Goal: Information Seeking & Learning: Check status

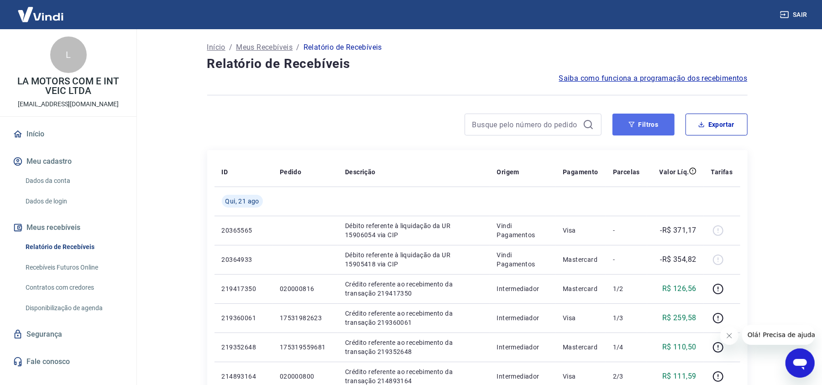
click at [656, 135] on button "Filtros" at bounding box center [643, 125] width 62 height 22
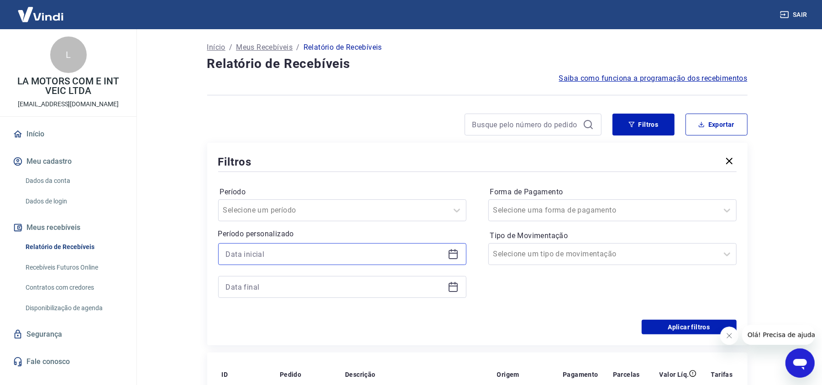
click at [348, 256] on input at bounding box center [335, 254] width 218 height 14
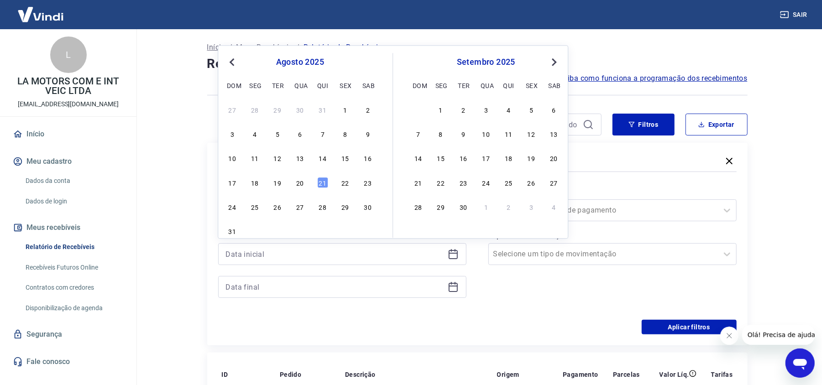
click at [301, 174] on div "27 28 29 30 31 1 2 3 4 5 6 7 8 9 10 11 12 13 14 15 16 17 18 19 20 21 22 23 24 2…" at bounding box center [299, 170] width 149 height 135
click at [299, 181] on div "20" at bounding box center [299, 182] width 11 height 11
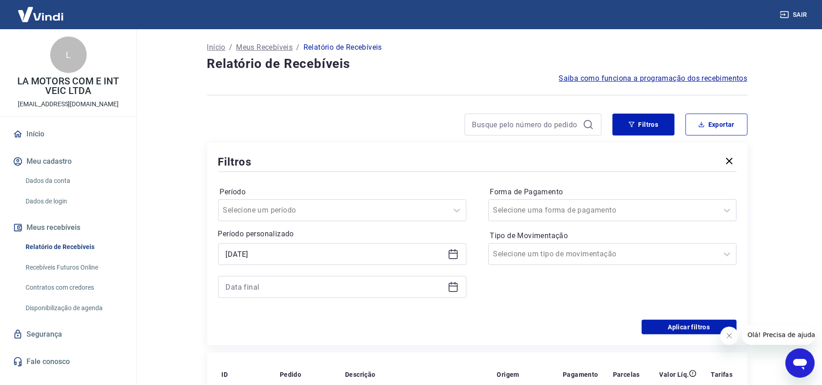
type input "[DATE]"
click at [386, 287] on input at bounding box center [335, 287] width 218 height 14
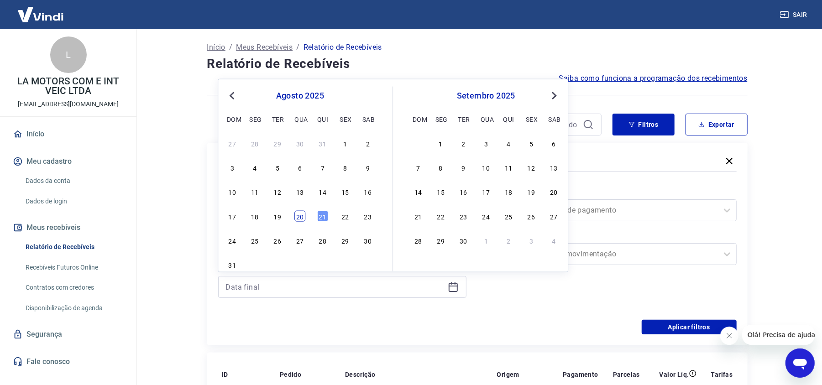
click at [301, 217] on div "20" at bounding box center [299, 215] width 11 height 11
click at [669, 335] on div "Filtros Período Selecione um período Período personalizado Selected date: [DATE…" at bounding box center [477, 244] width 540 height 203
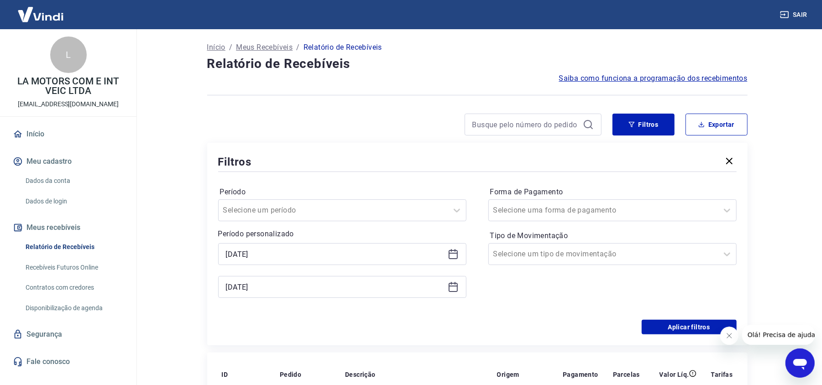
type input "[DATE]"
click at [670, 332] on button "Aplicar filtros" at bounding box center [688, 327] width 95 height 15
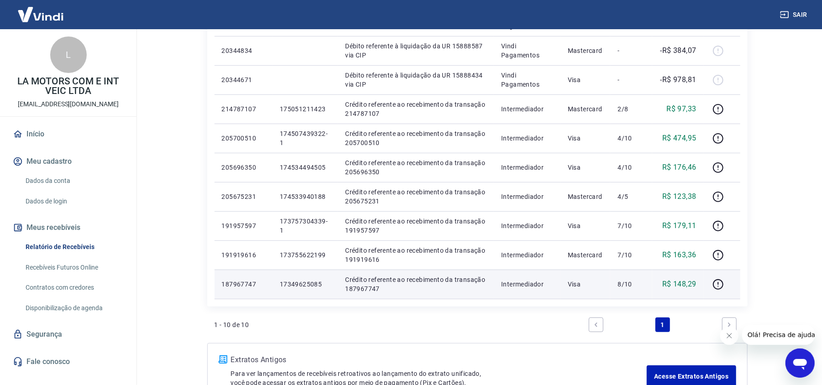
scroll to position [152, 0]
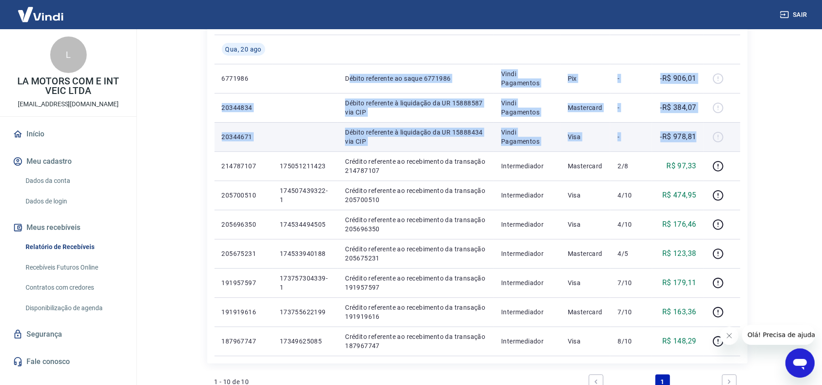
drag, startPoint x: 361, startPoint y: 81, endPoint x: 699, endPoint y: 140, distance: 342.7
click at [699, 140] on tbody "[DATE] 6771986 Débito referente ao saque 6771986 Vindi Pagamentos Pix - -R$ 906…" at bounding box center [477, 195] width 526 height 321
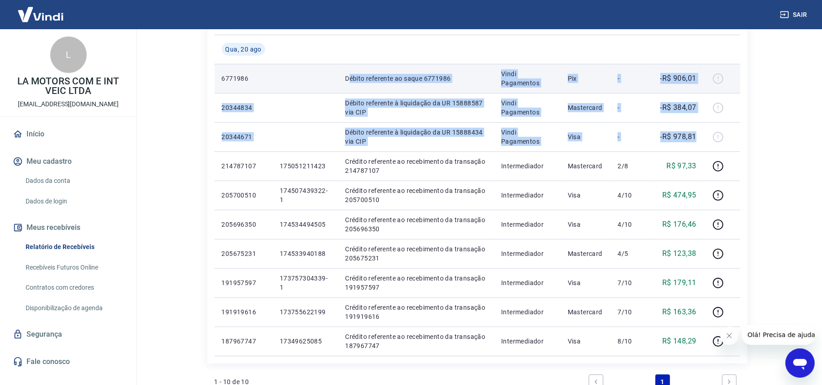
click at [673, 76] on p "-R$ 906,01" at bounding box center [678, 78] width 36 height 11
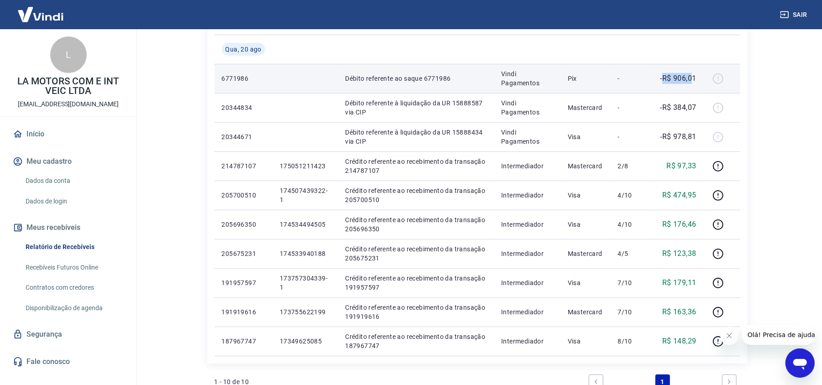
drag, startPoint x: 663, startPoint y: 78, endPoint x: 693, endPoint y: 79, distance: 30.6
click at [693, 79] on p "-R$ 906,01" at bounding box center [678, 78] width 36 height 11
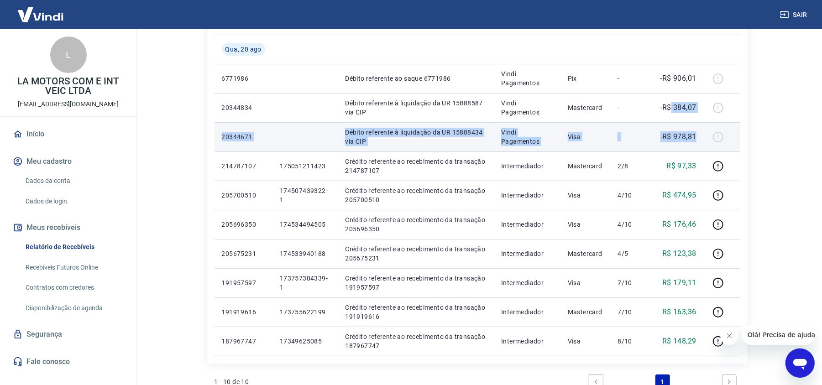
drag, startPoint x: 670, startPoint y: 106, endPoint x: 696, endPoint y: 149, distance: 49.8
click at [696, 149] on tbody "[DATE] 6771986 Débito referente ao saque 6771986 Vindi Pagamentos Pix - -R$ 906…" at bounding box center [477, 195] width 526 height 321
click at [601, 141] on p "Visa" at bounding box center [586, 136] width 36 height 9
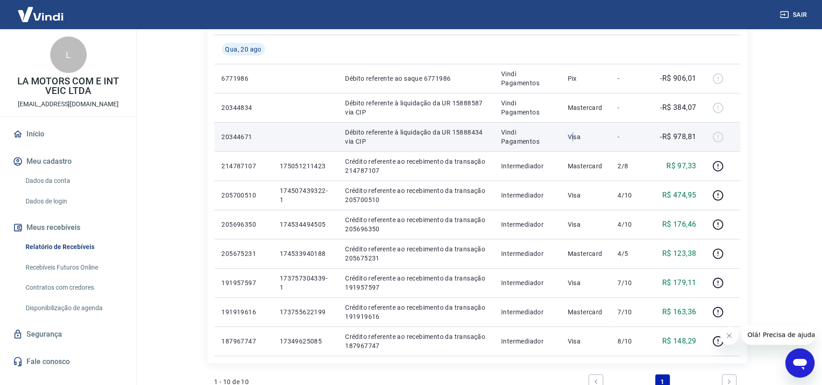
click at [578, 141] on p "Visa" at bounding box center [586, 136] width 36 height 9
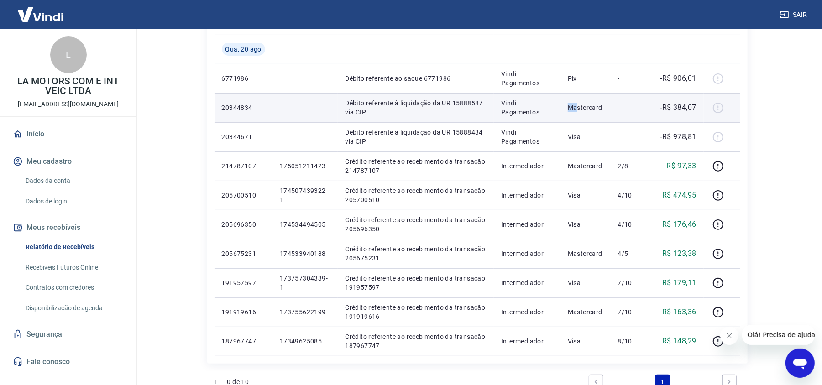
click at [587, 104] on td "Mastercard" at bounding box center [585, 107] width 50 height 29
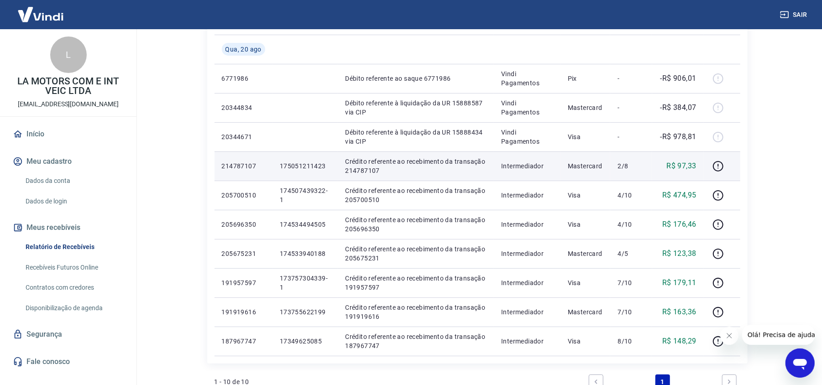
click at [529, 157] on td "Intermediador" at bounding box center [527, 165] width 67 height 29
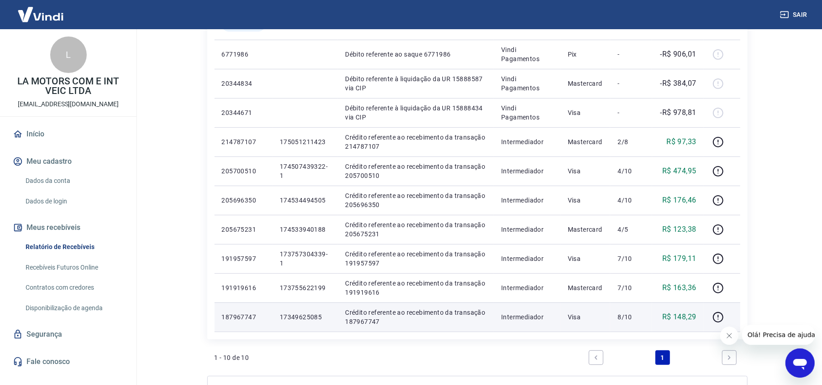
scroll to position [213, 0]
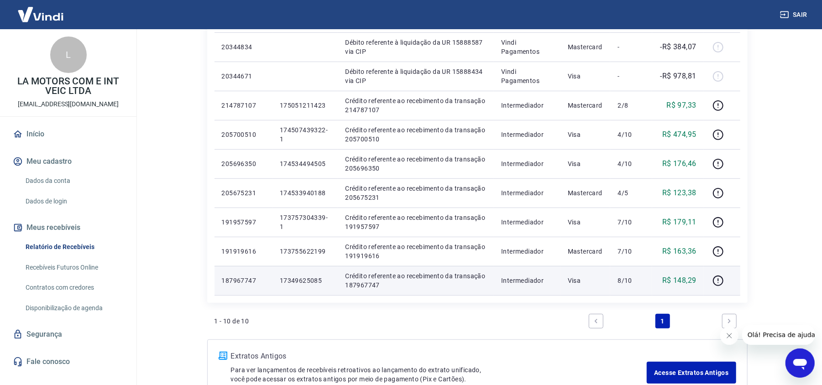
click at [299, 283] on p "17349625085" at bounding box center [305, 280] width 51 height 9
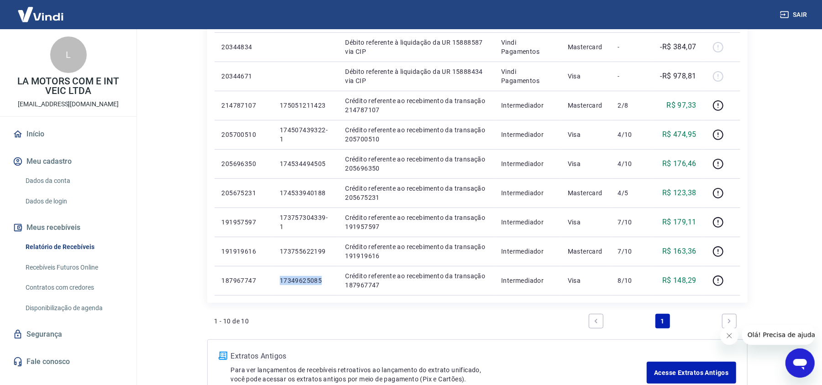
copy p "17349625085"
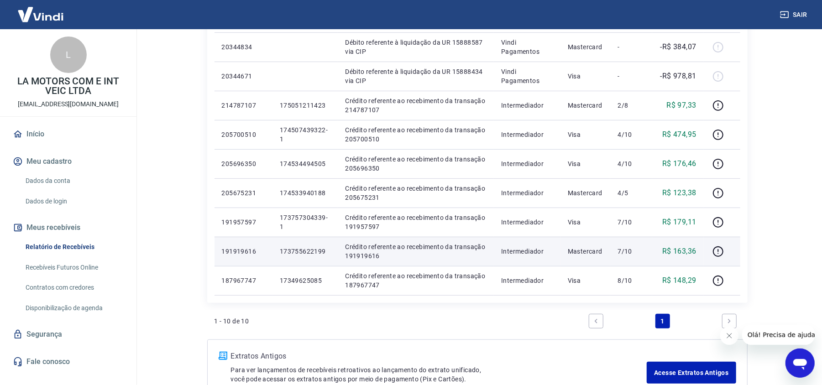
click at [313, 256] on td "173755622199" at bounding box center [305, 251] width 66 height 29
click at [314, 254] on p "173755622199" at bounding box center [305, 251] width 51 height 9
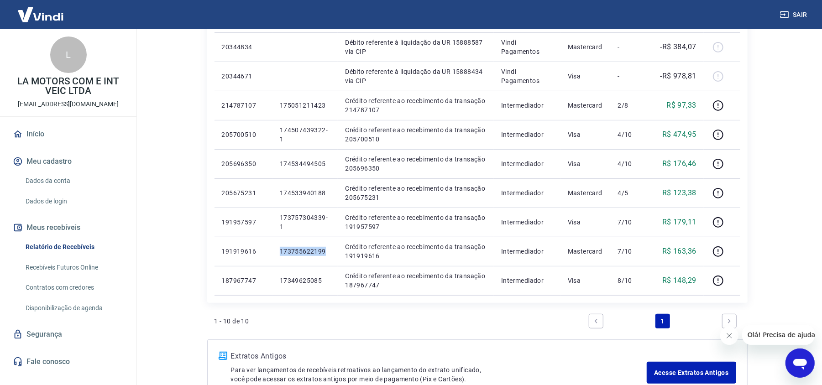
copy p "173755622199"
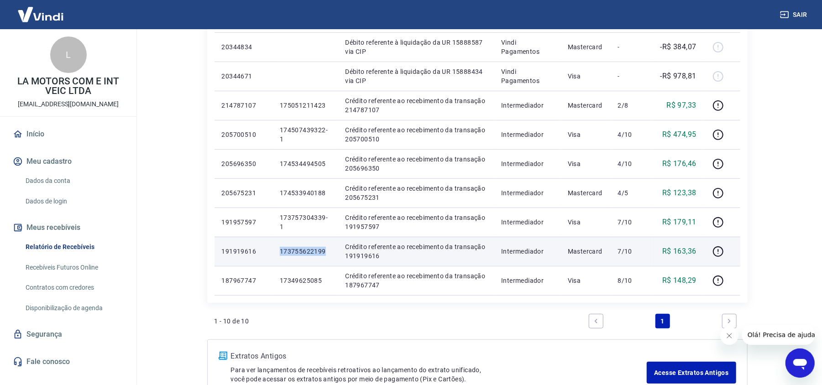
click at [301, 252] on p "173755622199" at bounding box center [305, 251] width 51 height 9
drag, startPoint x: 675, startPoint y: 249, endPoint x: 693, endPoint y: 249, distance: 18.2
click at [697, 248] on td "R$ 163,36" at bounding box center [678, 251] width 52 height 29
copy p "163,36"
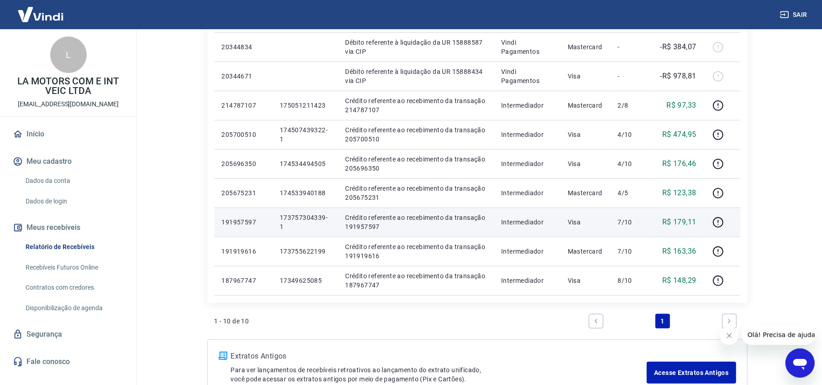
click at [298, 217] on p "173757304339-1" at bounding box center [305, 222] width 51 height 18
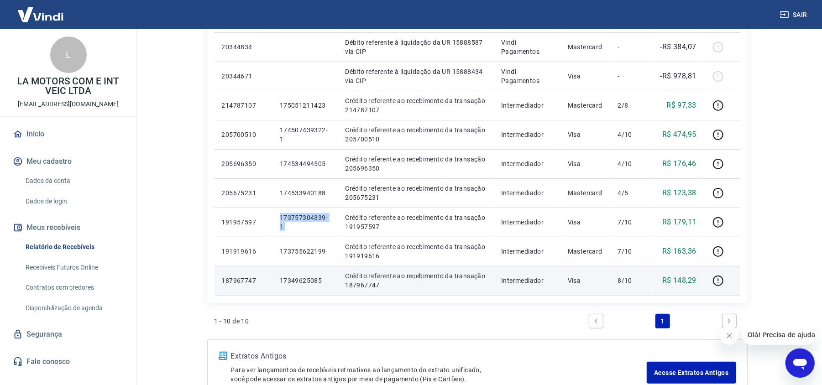
copy p "173757304339-1"
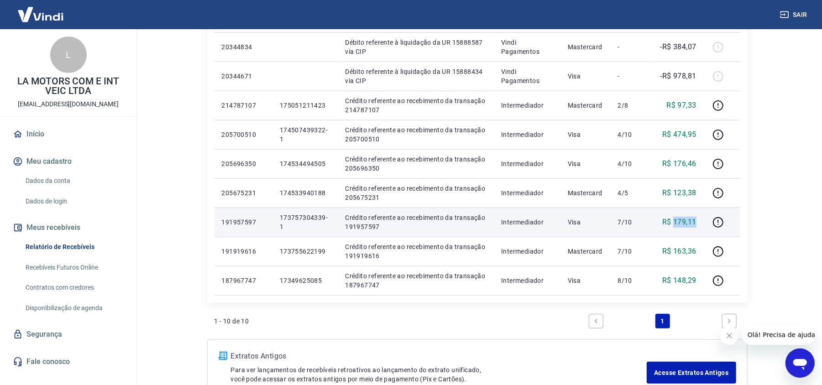
drag, startPoint x: 674, startPoint y: 223, endPoint x: 694, endPoint y: 221, distance: 20.6
click at [694, 221] on p "R$ 179,11" at bounding box center [679, 222] width 34 height 11
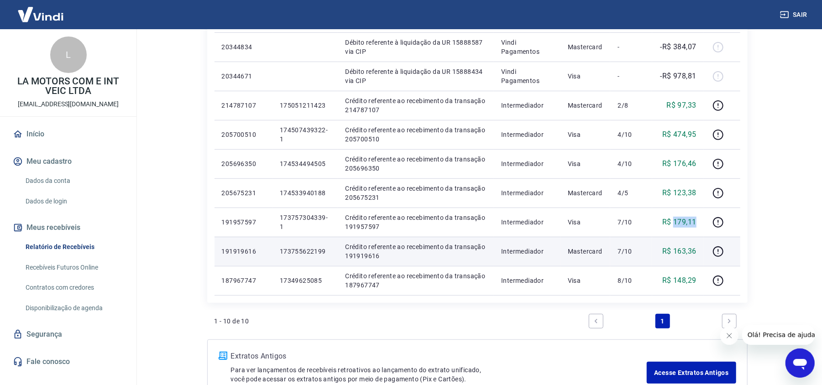
copy p "179,11"
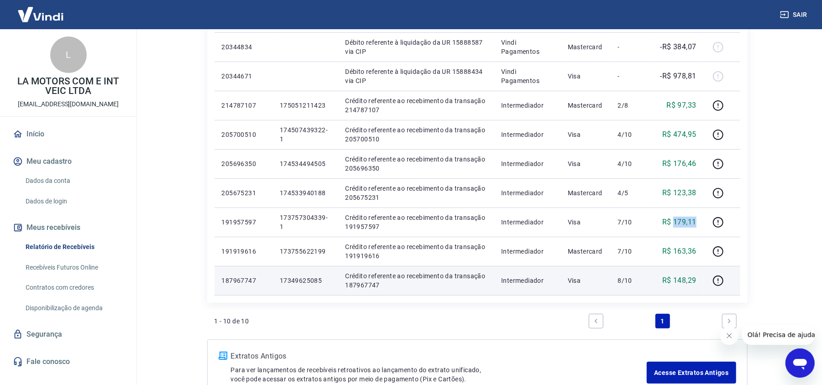
scroll to position [152, 0]
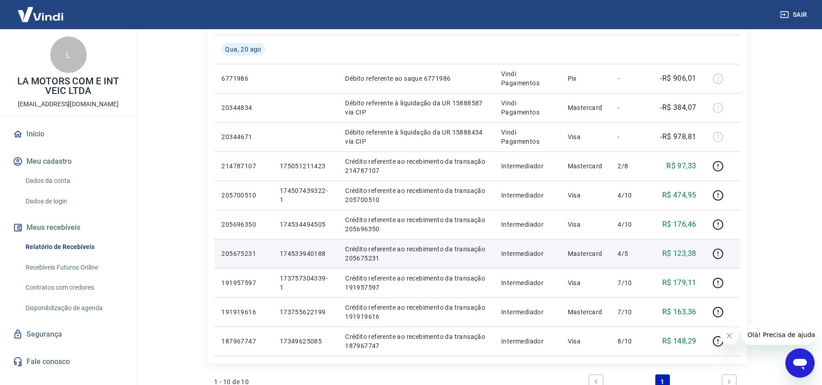
click at [311, 255] on p "174533940188" at bounding box center [305, 253] width 51 height 9
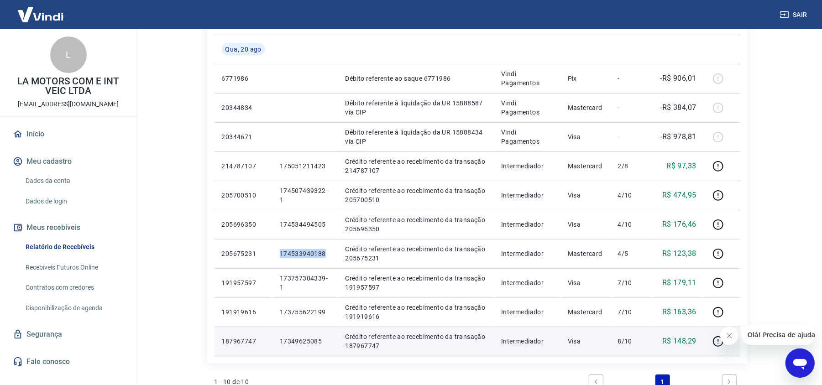
copy p "174533940188"
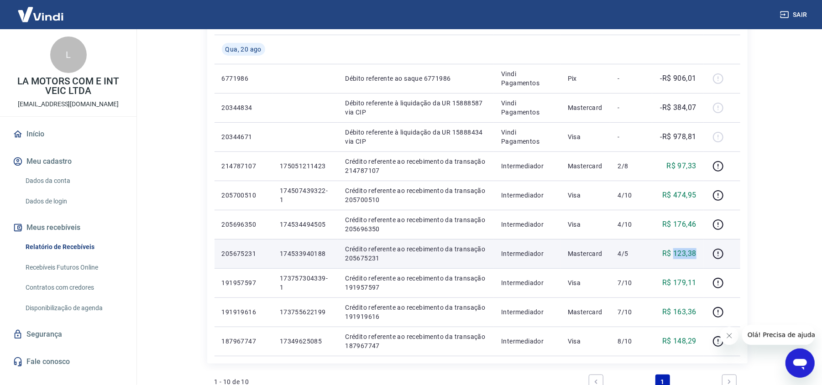
drag, startPoint x: 676, startPoint y: 255, endPoint x: 703, endPoint y: 255, distance: 26.9
click at [703, 255] on td "R$ 123,38" at bounding box center [678, 253] width 52 height 29
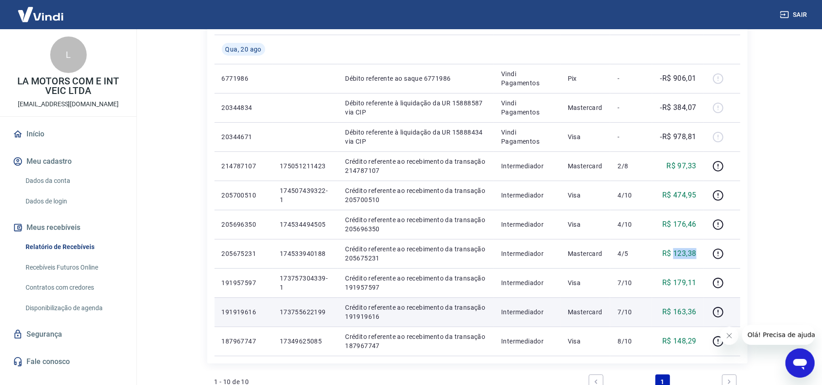
copy p "123,38"
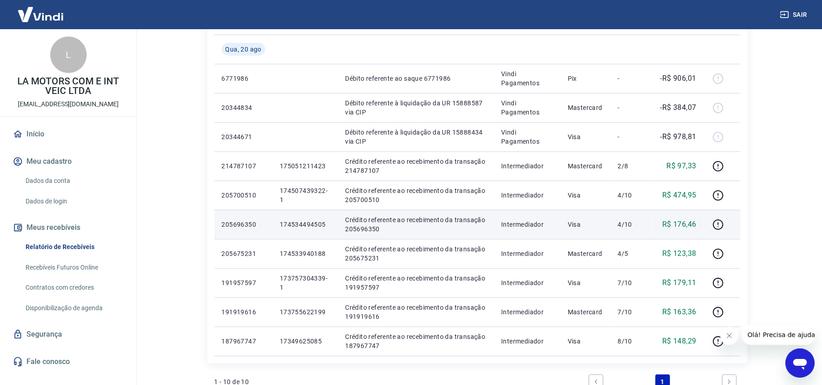
click at [309, 222] on p "174534494505" at bounding box center [305, 224] width 51 height 9
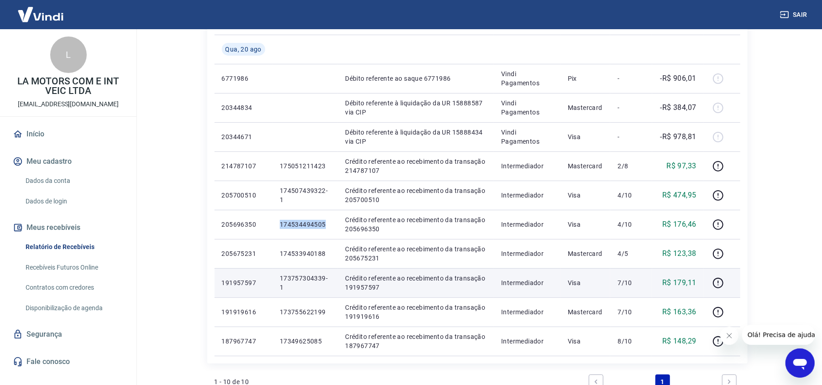
copy p "174534494505"
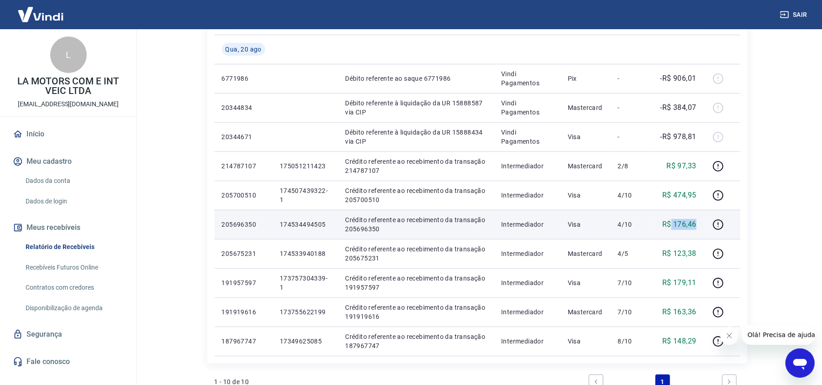
drag, startPoint x: 672, startPoint y: 221, endPoint x: 698, endPoint y: 220, distance: 26.0
click at [698, 220] on td "R$ 176,46" at bounding box center [678, 224] width 52 height 29
copy p "176,46"
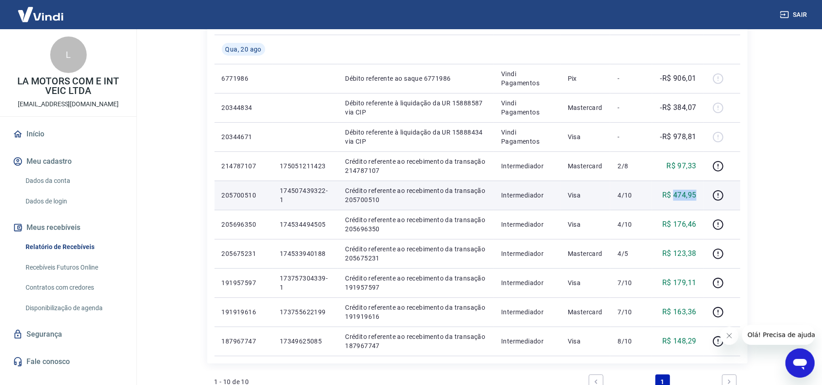
drag, startPoint x: 674, startPoint y: 193, endPoint x: 694, endPoint y: 193, distance: 20.5
click at [694, 193] on p "R$ 474,95" at bounding box center [679, 195] width 34 height 11
copy p "474,95"
drag, startPoint x: 298, startPoint y: 194, endPoint x: 278, endPoint y: 190, distance: 20.5
click at [278, 190] on td "174507439322-1" at bounding box center [305, 195] width 66 height 29
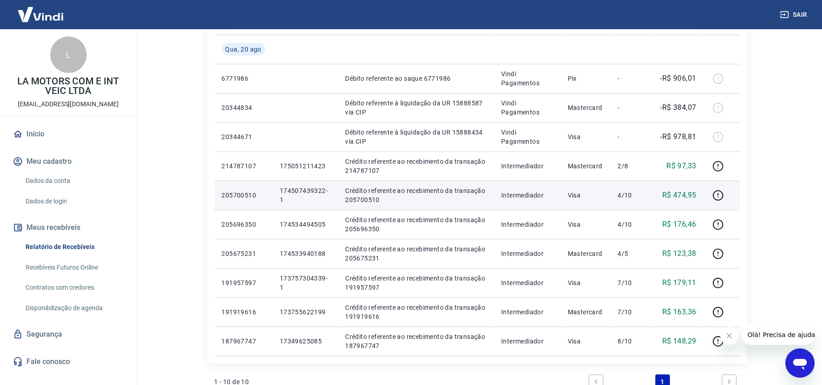
click at [282, 201] on p "174507439322-1" at bounding box center [305, 195] width 51 height 18
drag, startPoint x: 286, startPoint y: 201, endPoint x: 276, endPoint y: 192, distance: 12.9
click at [276, 192] on td "174507439322-1" at bounding box center [305, 195] width 66 height 29
drag, startPoint x: 674, startPoint y: 196, endPoint x: 696, endPoint y: 196, distance: 21.4
click at [696, 196] on p "R$ 474,95" at bounding box center [679, 195] width 34 height 11
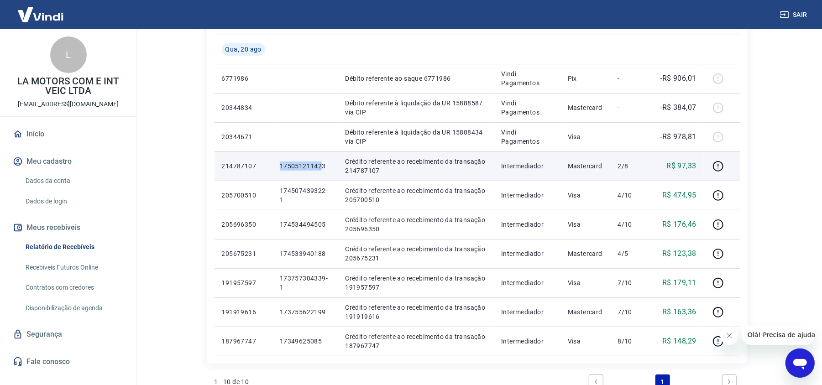
drag, startPoint x: 322, startPoint y: 167, endPoint x: 270, endPoint y: 167, distance: 52.0
click at [270, 167] on tr "214787107 175051211423 Crédito referente ao recebimento da transação 214787107 …" at bounding box center [477, 165] width 526 height 29
click at [309, 162] on p "175051211423" at bounding box center [305, 166] width 51 height 9
drag, startPoint x: 679, startPoint y: 167, endPoint x: 695, endPoint y: 165, distance: 16.6
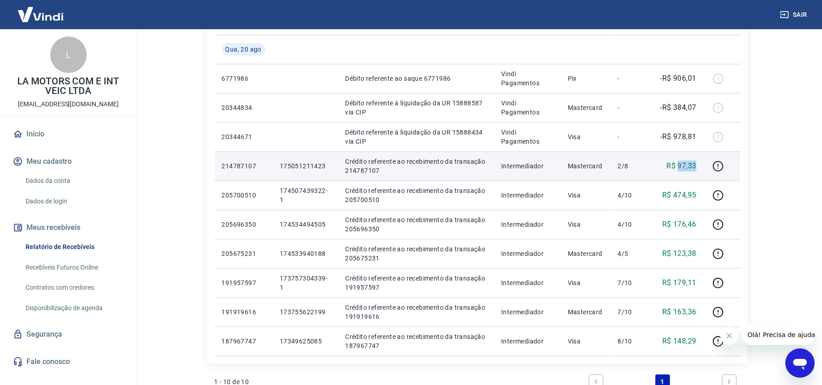
click at [695, 165] on p "R$ 97,33" at bounding box center [681, 166] width 30 height 11
